Goal: Task Accomplishment & Management: Manage account settings

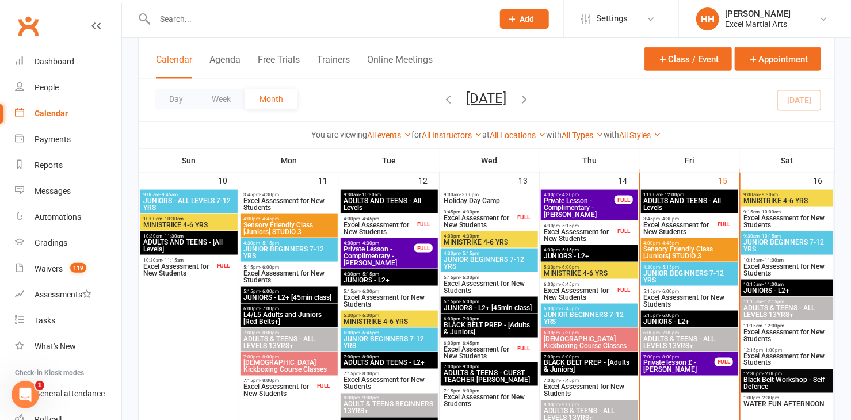
click at [169, 24] on input "text" at bounding box center [318, 19] width 334 height 16
type input "butcher"
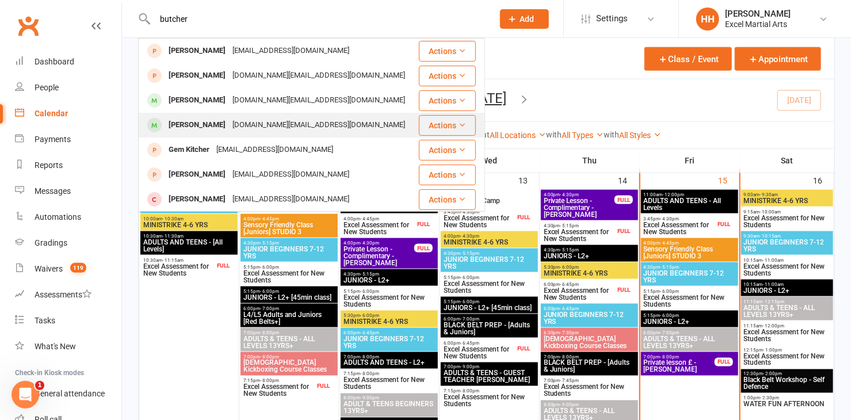
click at [201, 124] on div "[PERSON_NAME]" at bounding box center [197, 125] width 64 height 17
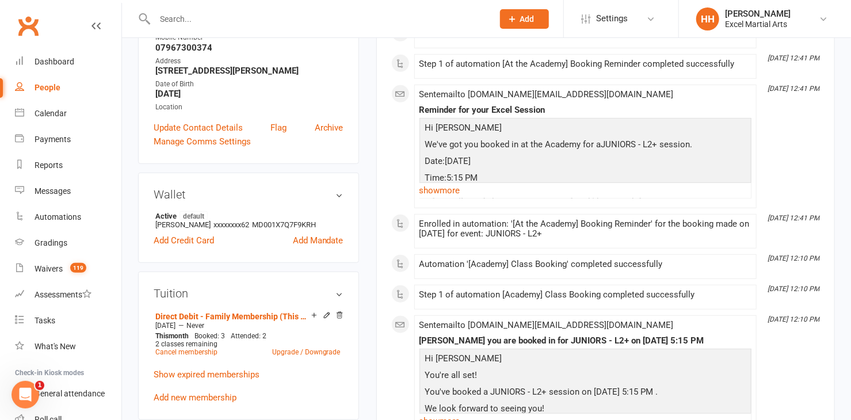
scroll to position [226, 0]
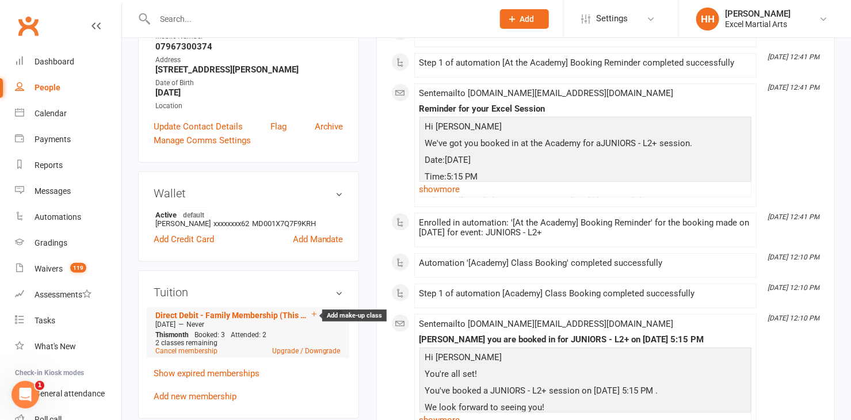
click at [314, 310] on icon at bounding box center [314, 314] width 8 height 8
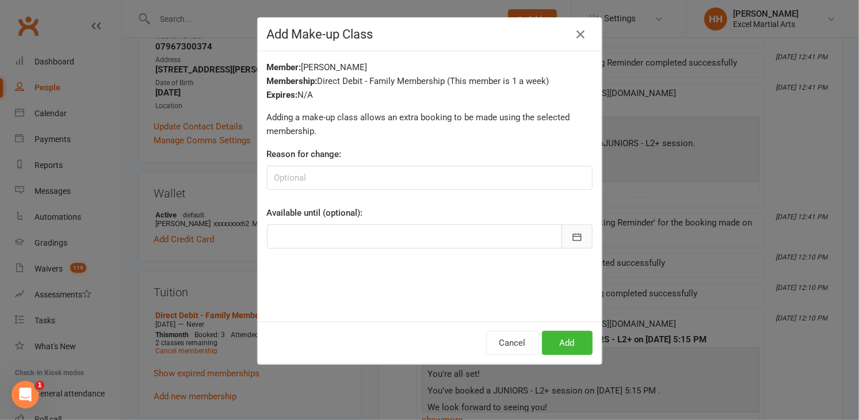
click at [578, 235] on icon "button" at bounding box center [577, 237] width 12 height 12
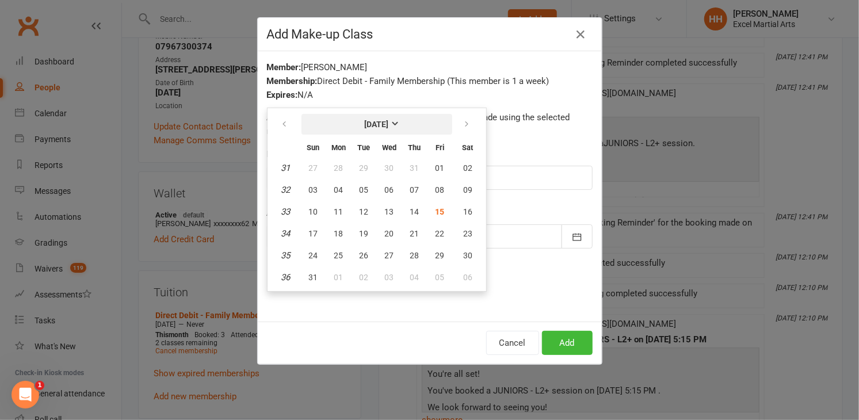
click at [389, 120] on strong "[DATE]" at bounding box center [377, 124] width 24 height 9
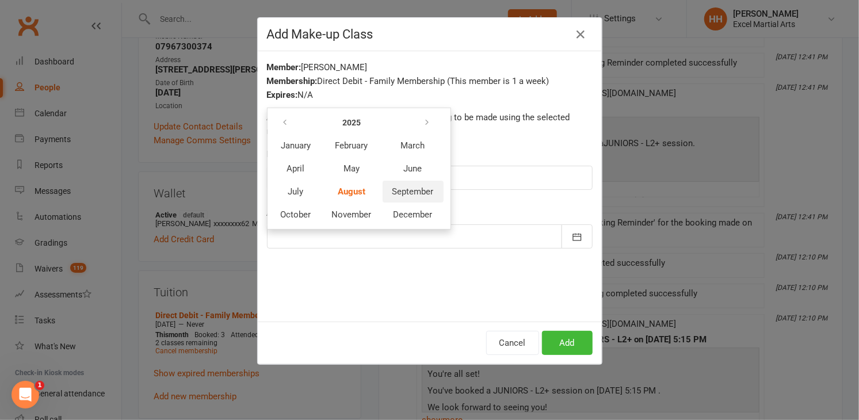
click at [403, 187] on span "September" at bounding box center [413, 191] width 41 height 10
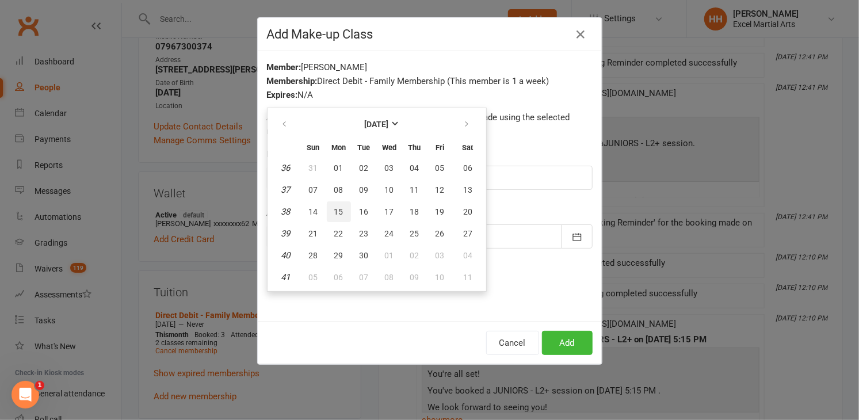
click at [334, 207] on span "15" at bounding box center [338, 211] width 9 height 9
type input "[DATE]"
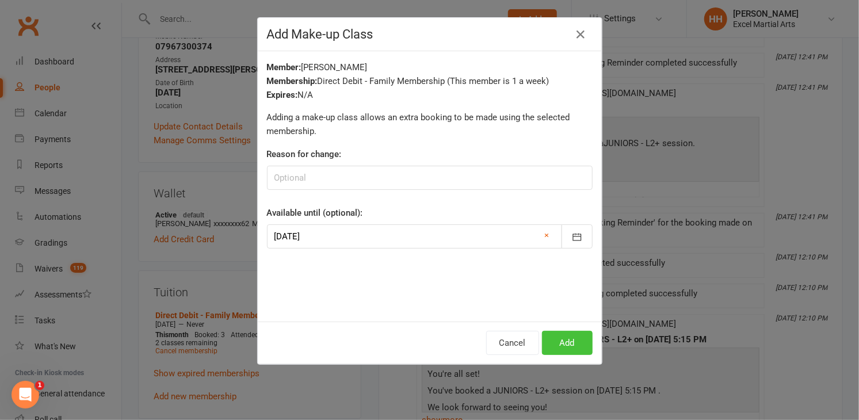
click at [558, 339] on button "Add" at bounding box center [567, 343] width 51 height 24
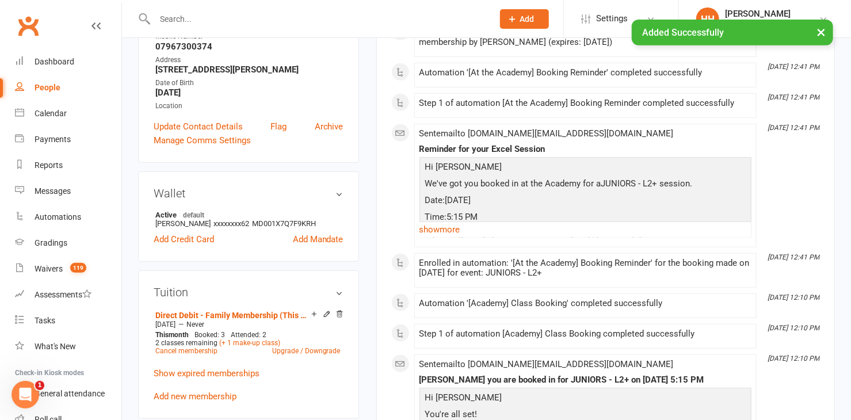
click at [221, 238] on div "Wallet Active default [PERSON_NAME] xxxxxxxx62 MD001X7Q7F9KRH Add Credit Card A…" at bounding box center [248, 217] width 221 height 90
click at [47, 112] on div "Calendar" at bounding box center [51, 113] width 32 height 9
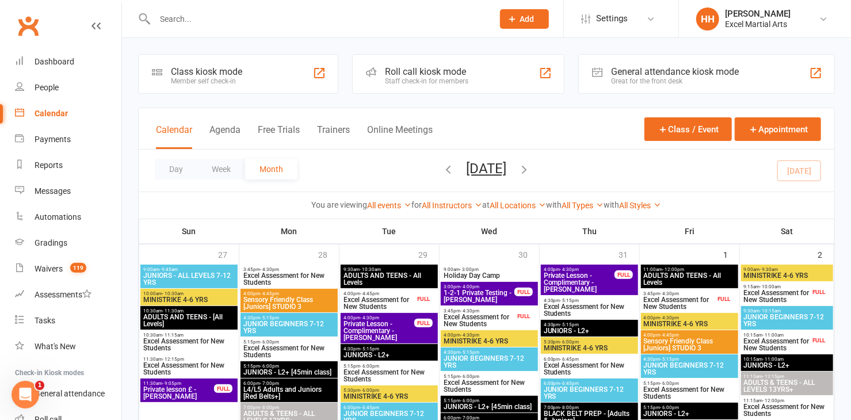
click at [795, 201] on div "You are viewing All events All events Empty events Full events Non-empty events…" at bounding box center [486, 205] width 683 height 13
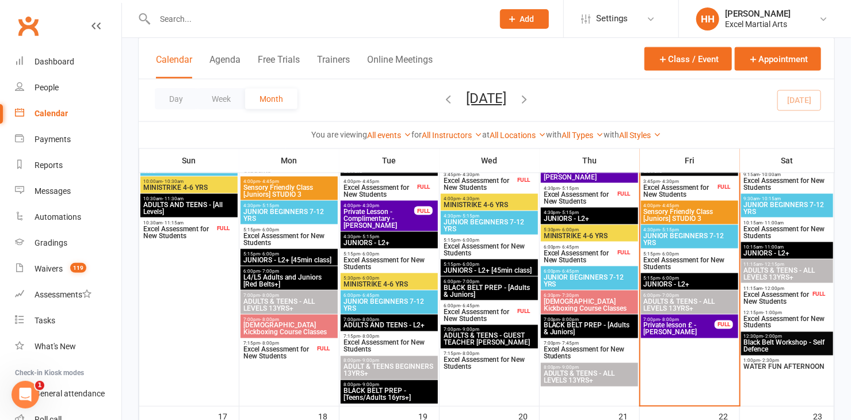
scroll to position [719, 0]
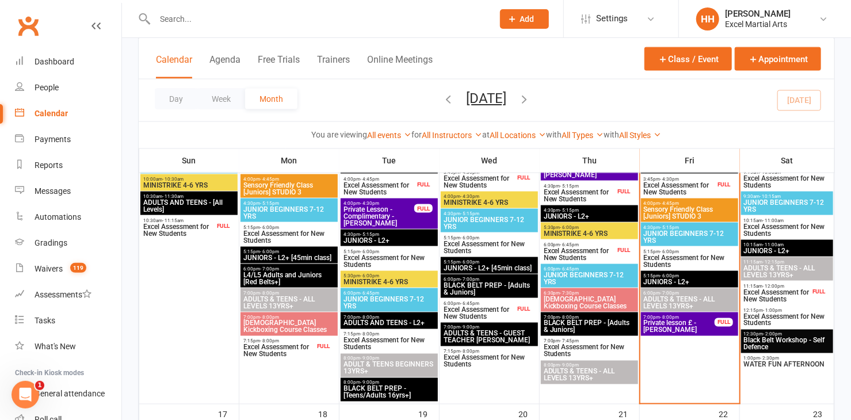
click at [684, 233] on span "JUNIOR BEGINNERS 7-12 YRS" at bounding box center [689, 237] width 93 height 14
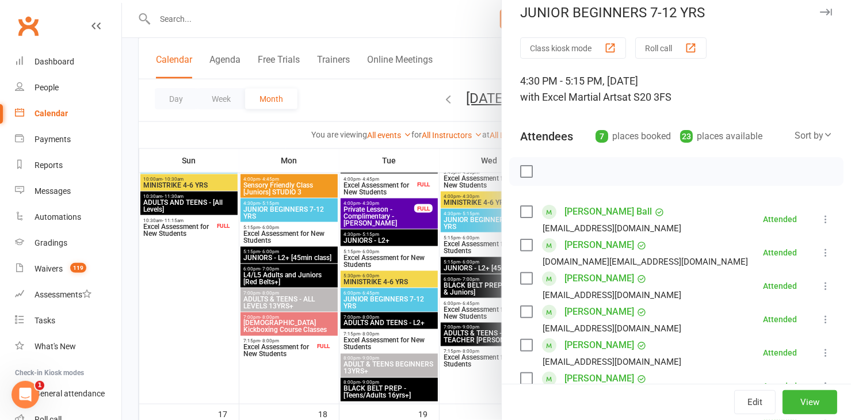
scroll to position [11, 0]
click at [168, 273] on div at bounding box center [486, 210] width 729 height 420
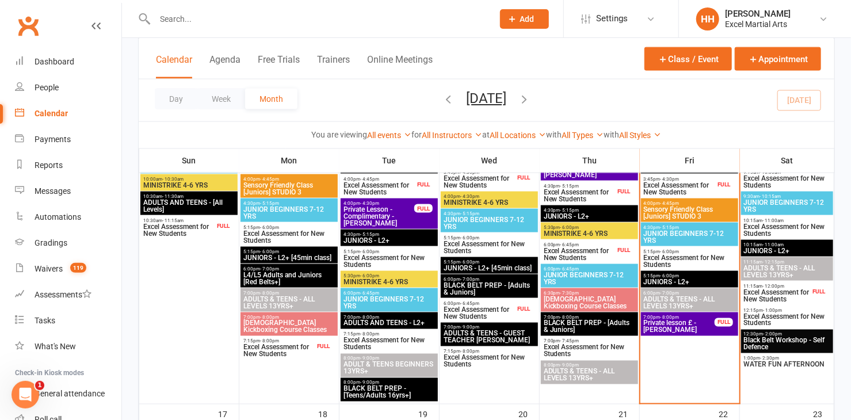
click at [166, 14] on input "text" at bounding box center [318, 19] width 334 height 16
type input "bright"
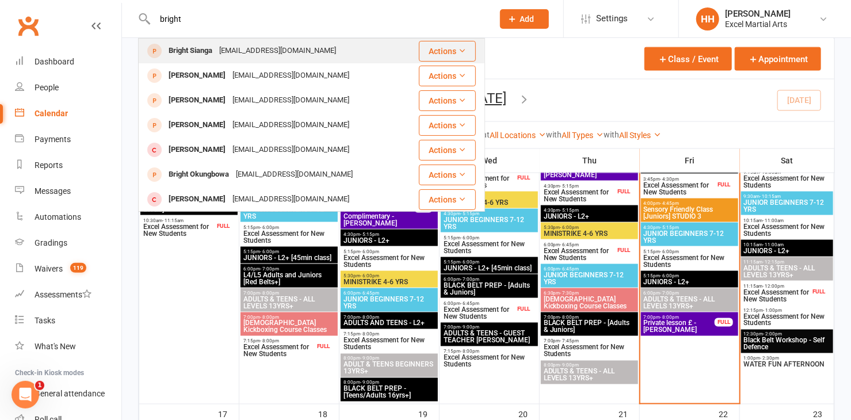
click at [180, 46] on div "Bright Sianga" at bounding box center [190, 51] width 51 height 17
